Goal: Check status: Check status

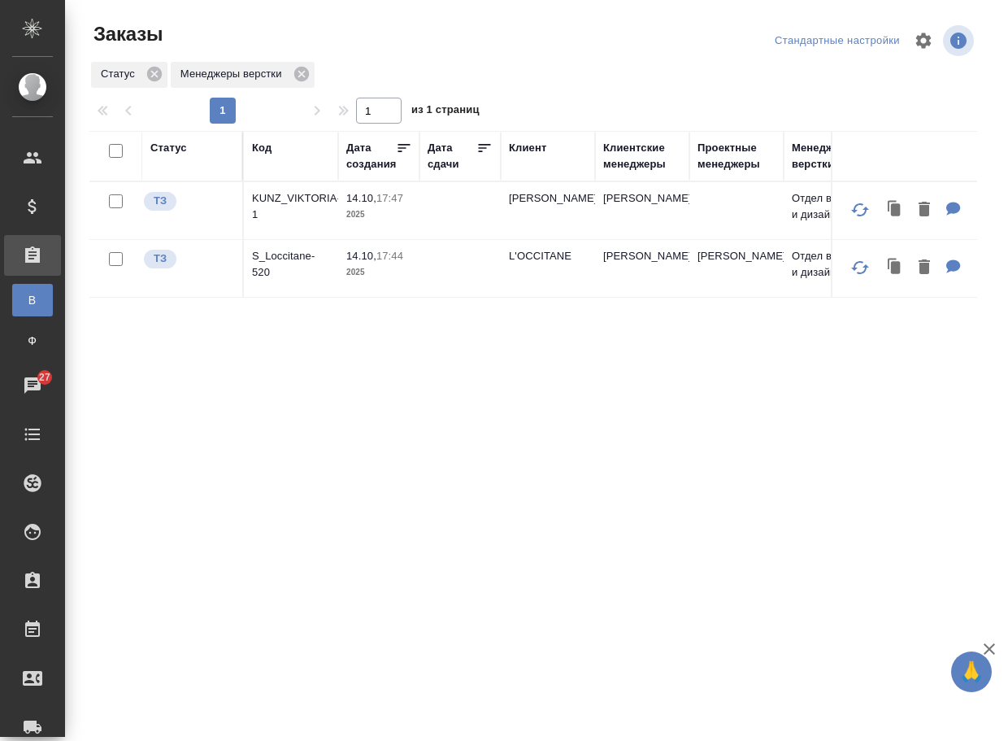
drag, startPoint x: 0, startPoint y: 0, endPoint x: 342, endPoint y: 265, distance: 432.3
click at [393, 355] on div "Статус Код Дата создания Дата сдачи Клиент Клиентские менеджеры Проектные менед…" at bounding box center [533, 423] width 888 height 585
click at [294, 267] on p "S_Loccitane-520" at bounding box center [291, 264] width 78 height 33
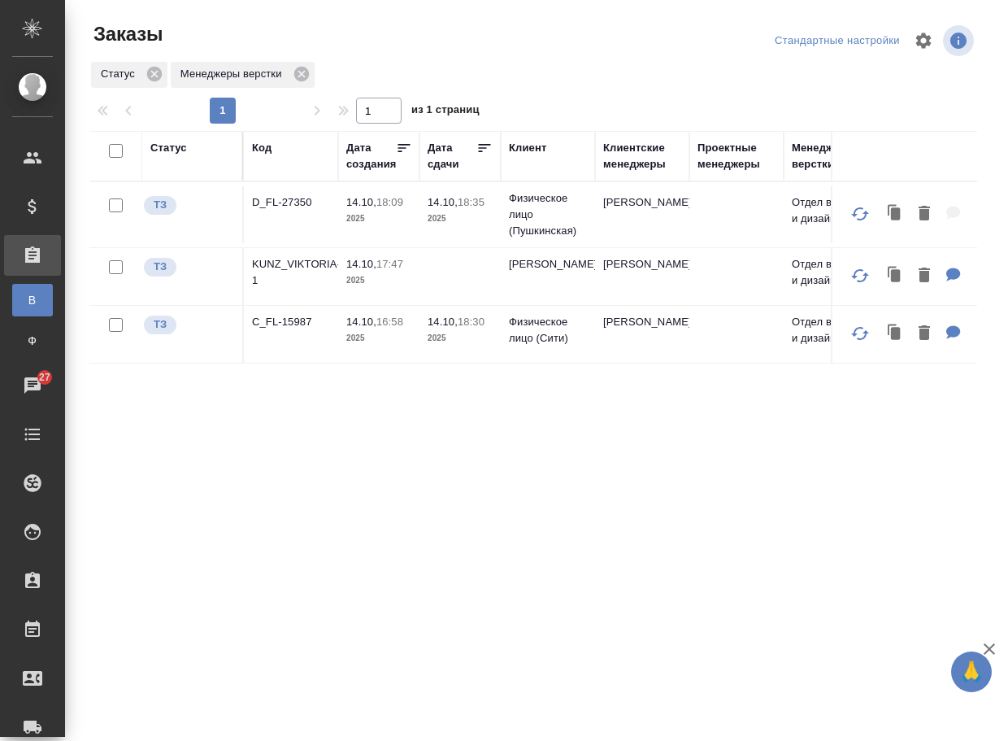
click at [282, 192] on td "D_FL-27350" at bounding box center [291, 214] width 94 height 57
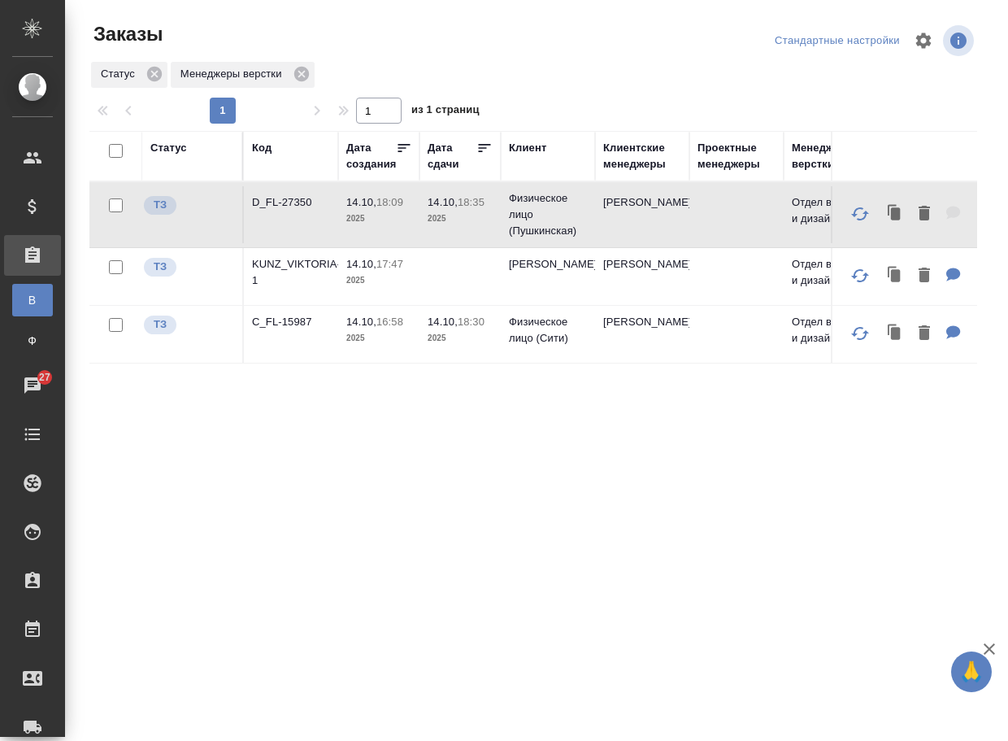
click at [285, 204] on p "D_FL-27350" at bounding box center [291, 202] width 78 height 16
click at [292, 330] on p "C_FL-15987" at bounding box center [291, 322] width 78 height 16
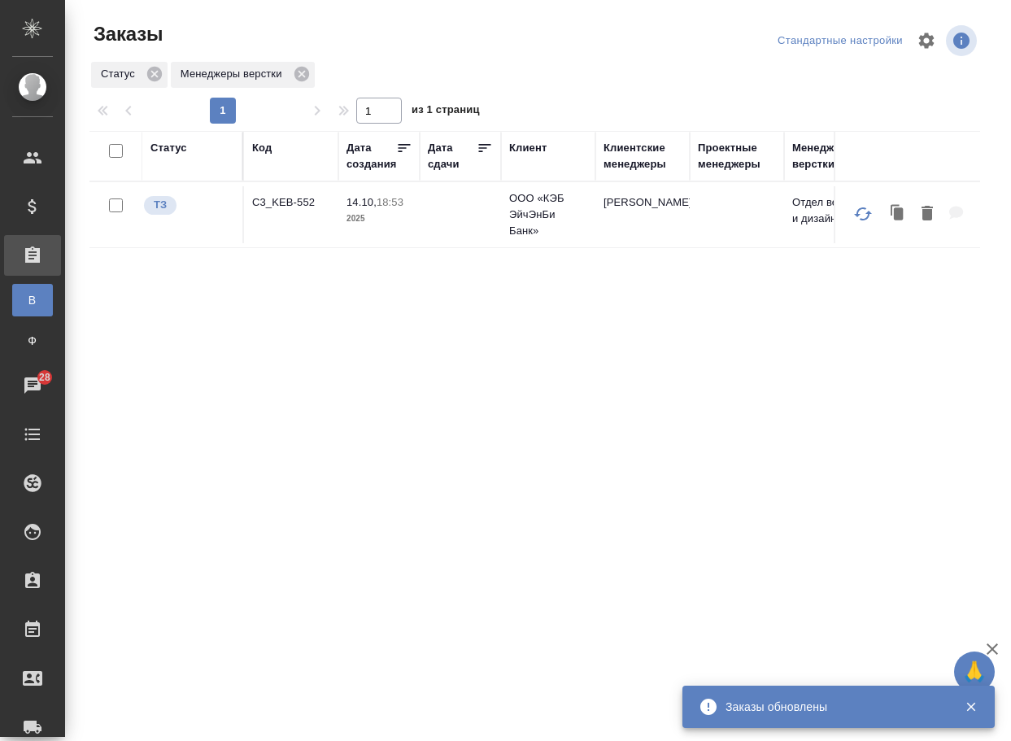
click at [294, 198] on p "C3_KEB-552" at bounding box center [291, 202] width 78 height 16
